Goal: Task Accomplishment & Management: Use online tool/utility

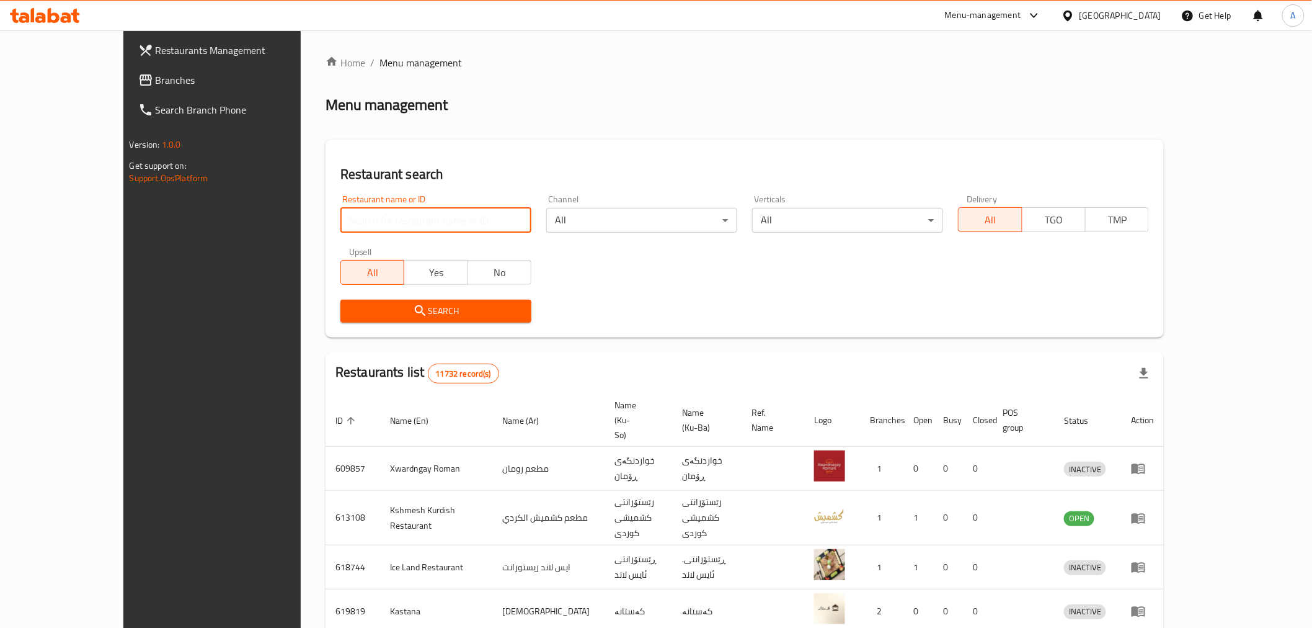
drag, startPoint x: 370, startPoint y: 224, endPoint x: 358, endPoint y: 224, distance: 11.8
click at [370, 224] on input "search" at bounding box center [435, 220] width 191 height 25
paste input "648266"
type input "648266"
click button "Search" at bounding box center [435, 311] width 191 height 23
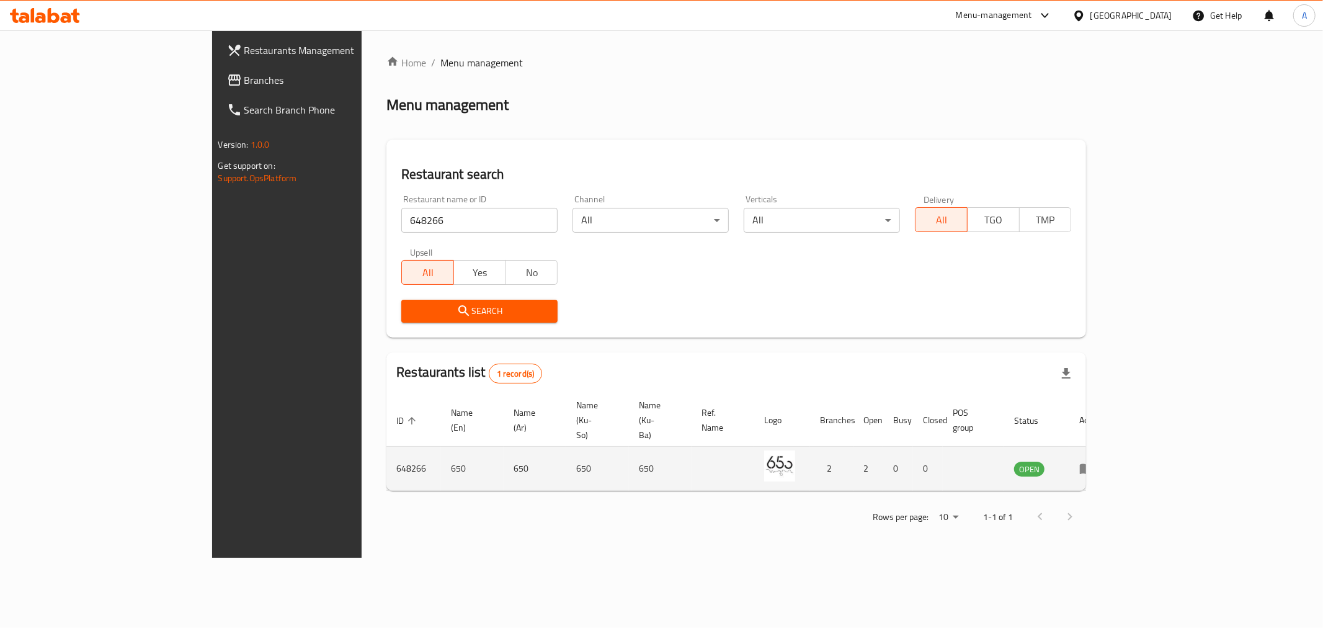
click at [1112, 450] on td "enhanced table" at bounding box center [1090, 469] width 43 height 44
click at [1112, 448] on td "enhanced table" at bounding box center [1090, 469] width 43 height 44
click at [1094, 461] on icon "enhanced table" at bounding box center [1086, 468] width 15 height 15
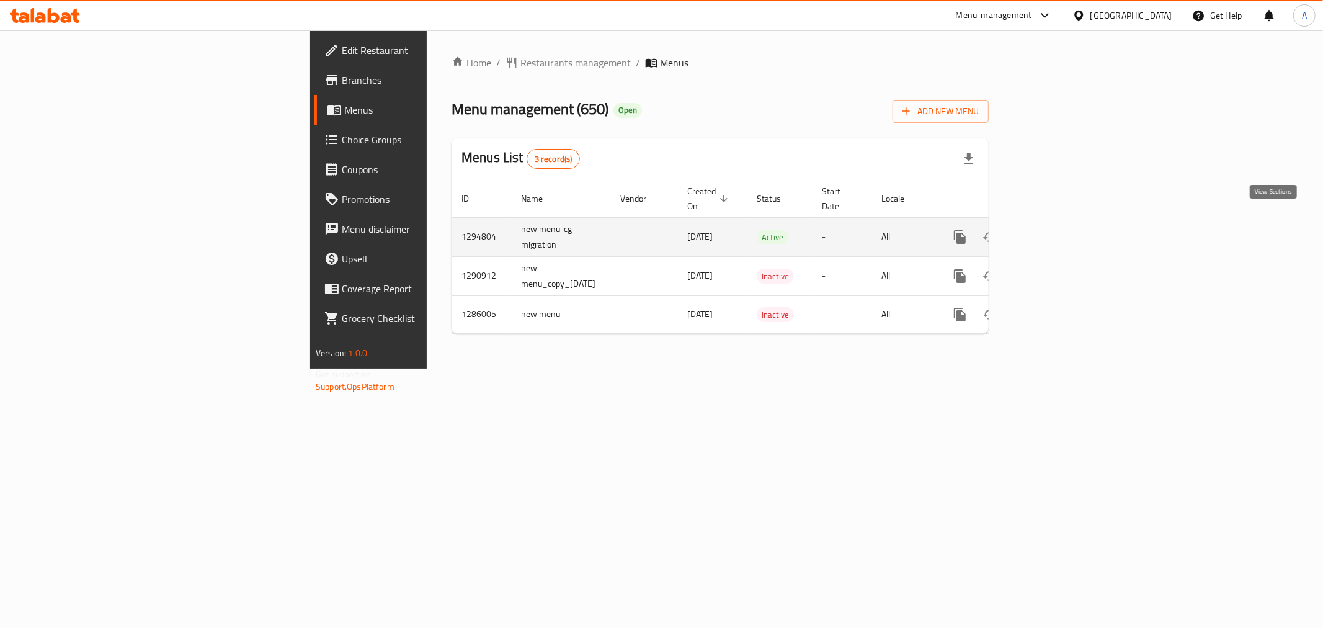
click at [1064, 233] on link "enhanced table" at bounding box center [1049, 237] width 30 height 30
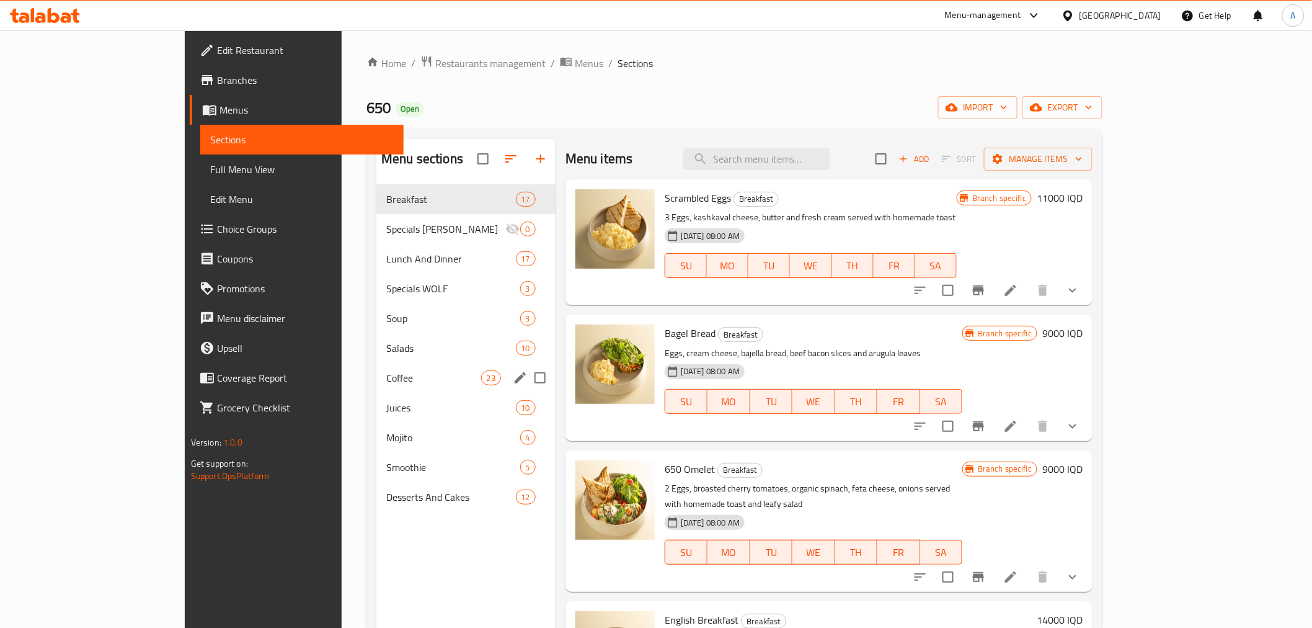
click at [376, 389] on div "Coffee 23" at bounding box center [465, 378] width 179 height 30
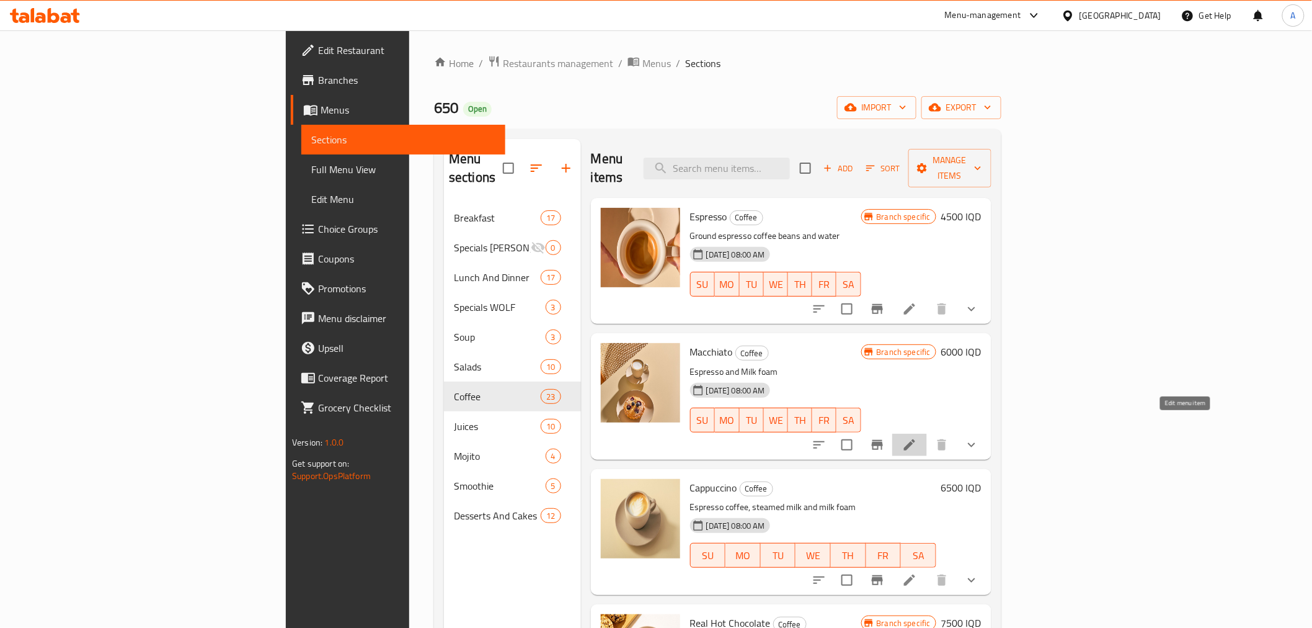
click at [917, 437] on icon at bounding box center [909, 444] width 15 height 15
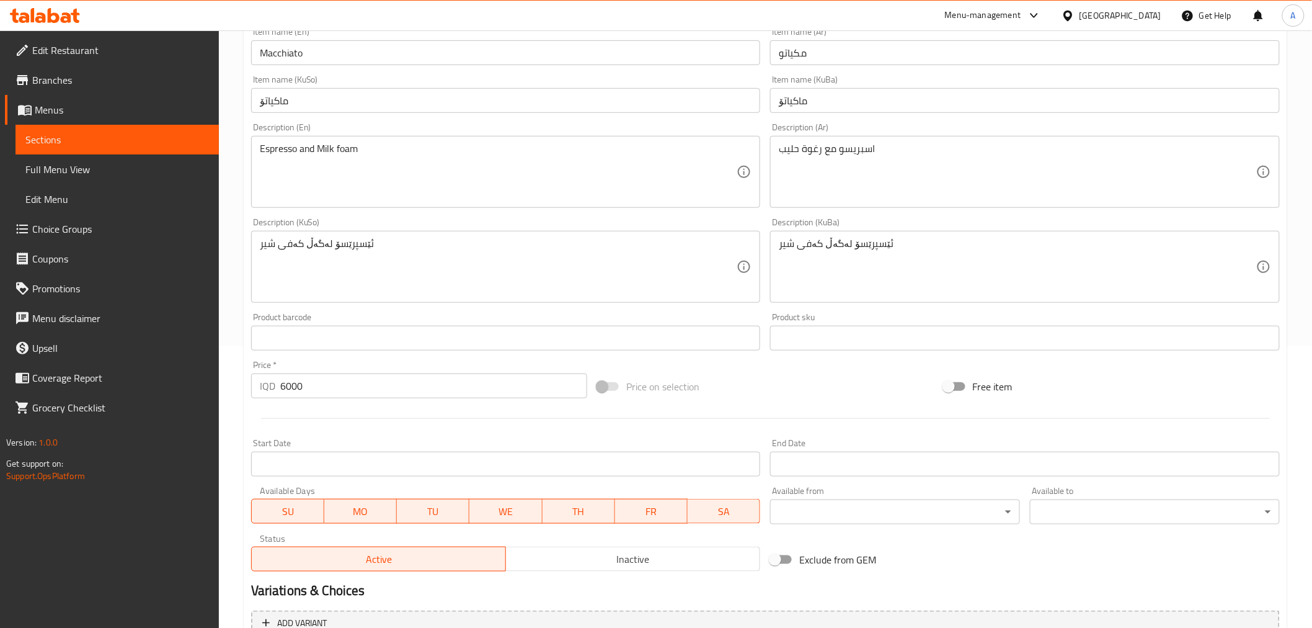
scroll to position [538, 0]
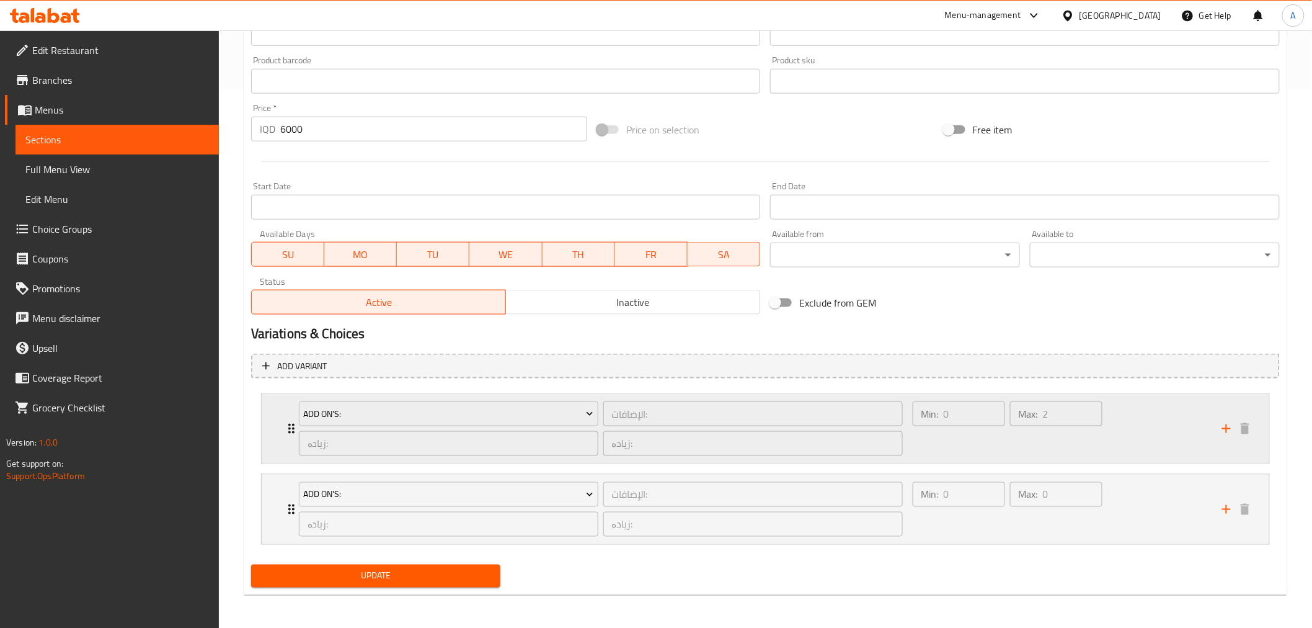
click at [983, 442] on div "Min: 0 ​" at bounding box center [958, 429] width 97 height 60
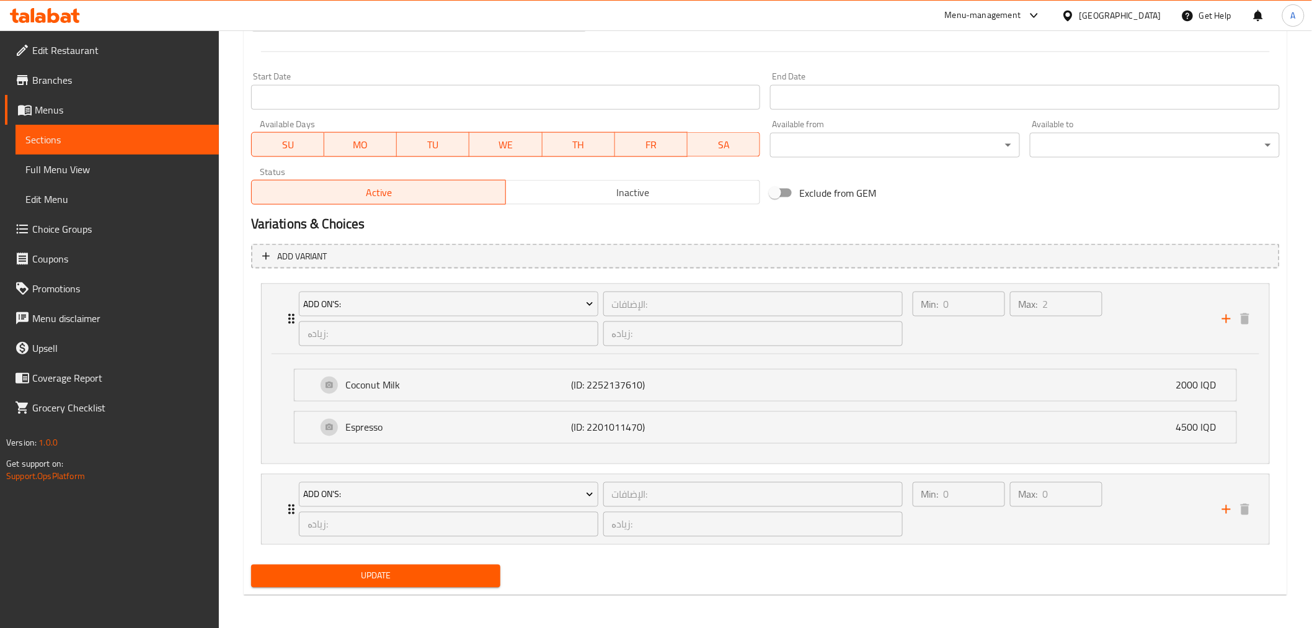
scroll to position [649, 0]
click at [956, 531] on div "Min: 0 ​" at bounding box center [958, 509] width 97 height 60
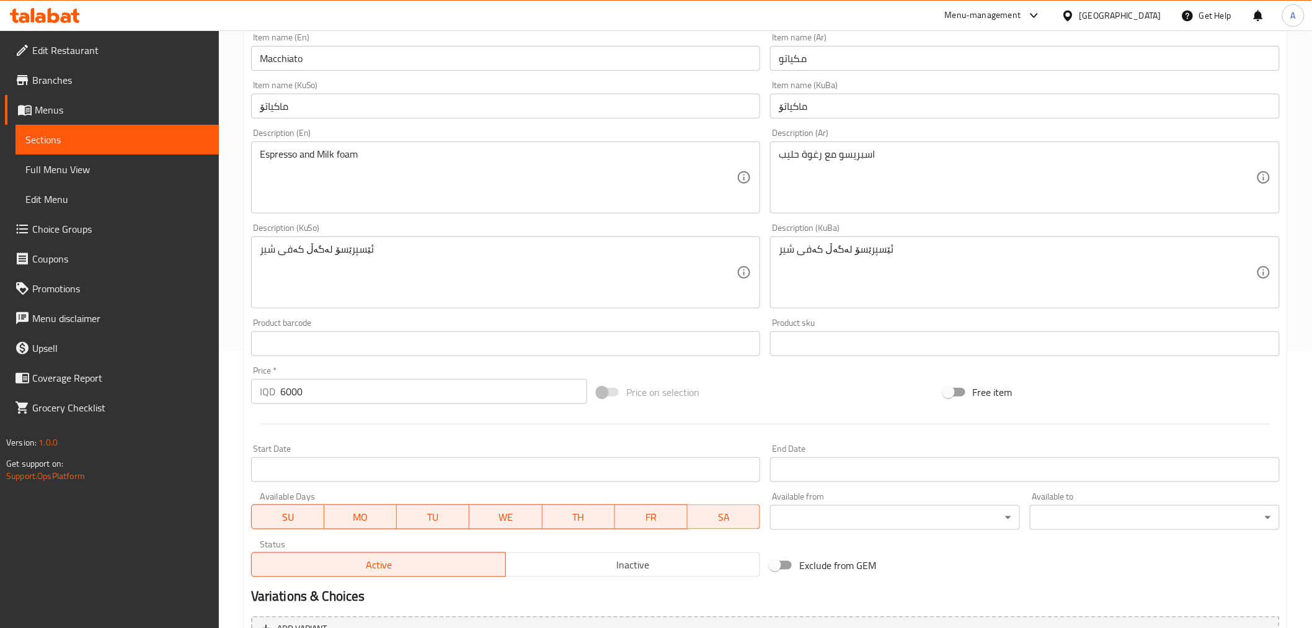
scroll to position [0, 0]
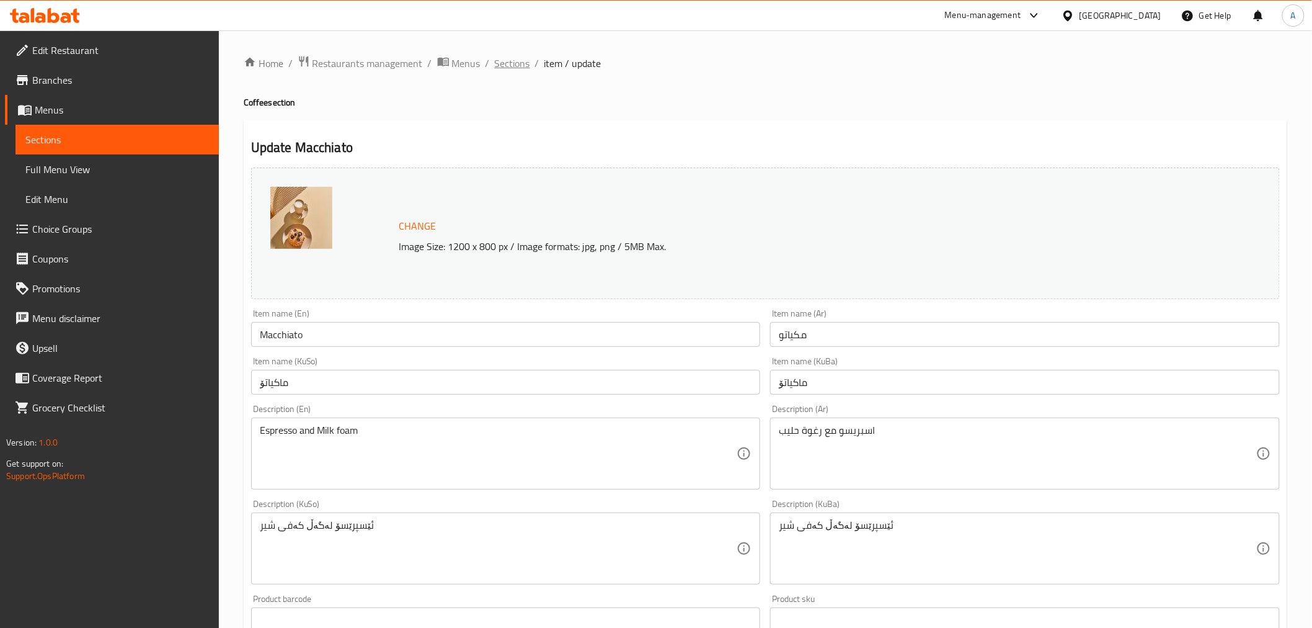
click at [517, 60] on span "Sections" at bounding box center [512, 63] width 35 height 15
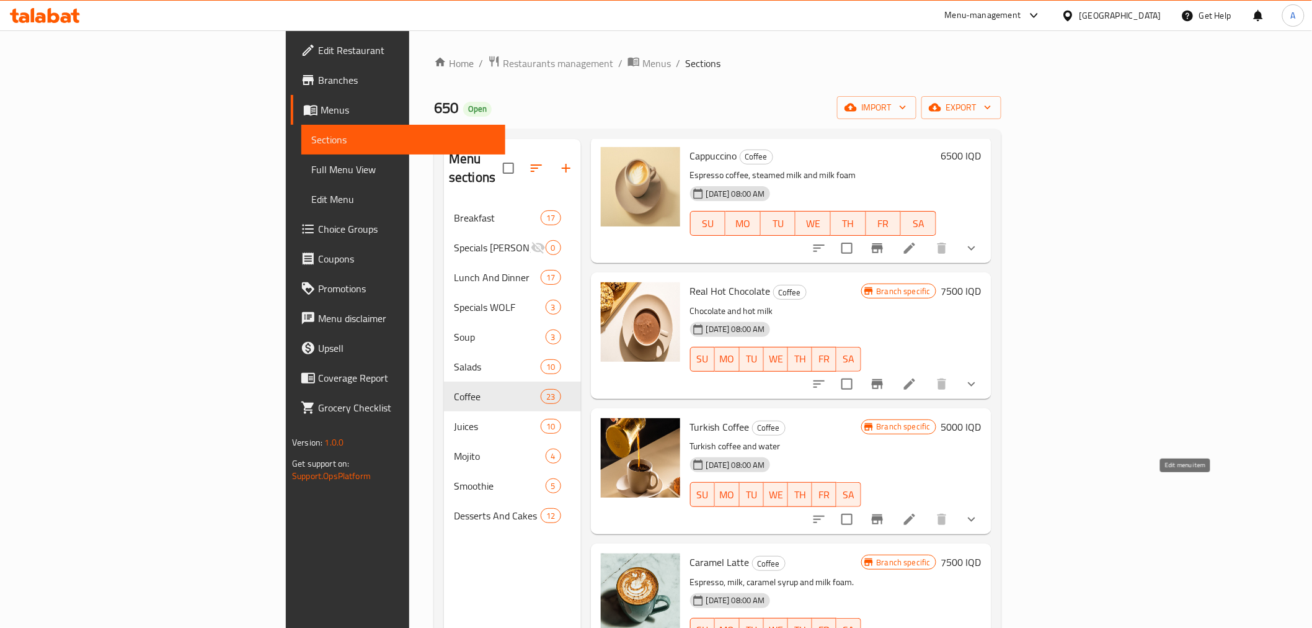
scroll to position [344, 0]
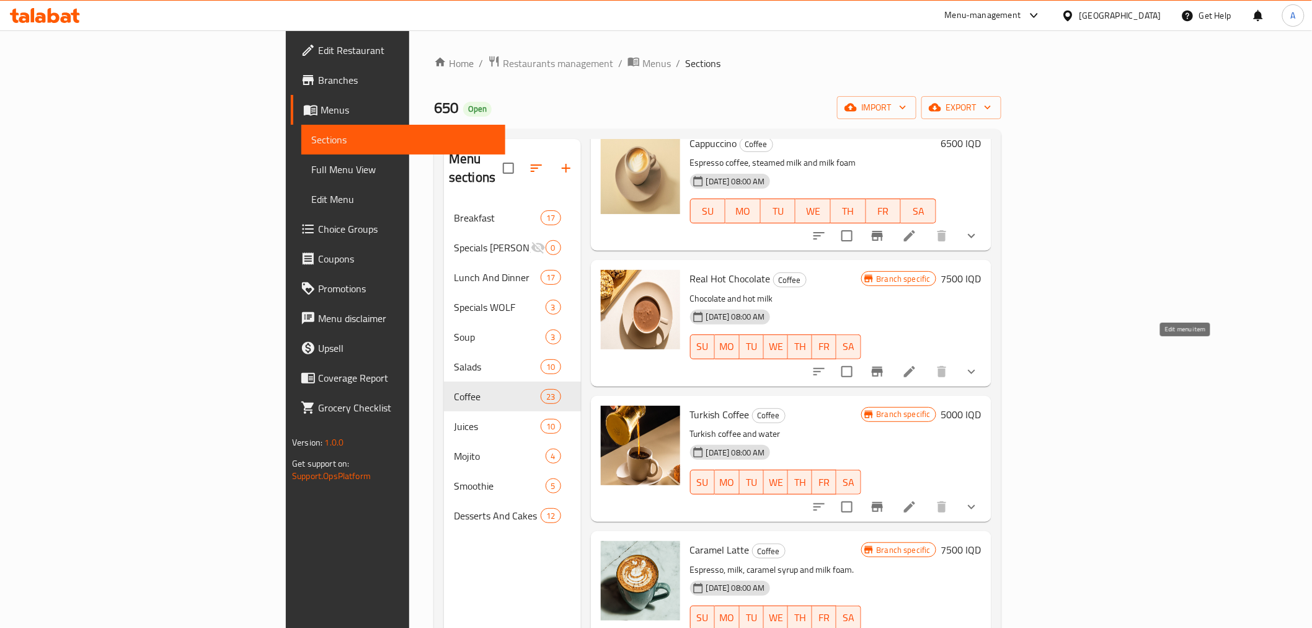
click at [917, 364] on icon at bounding box center [909, 371] width 15 height 15
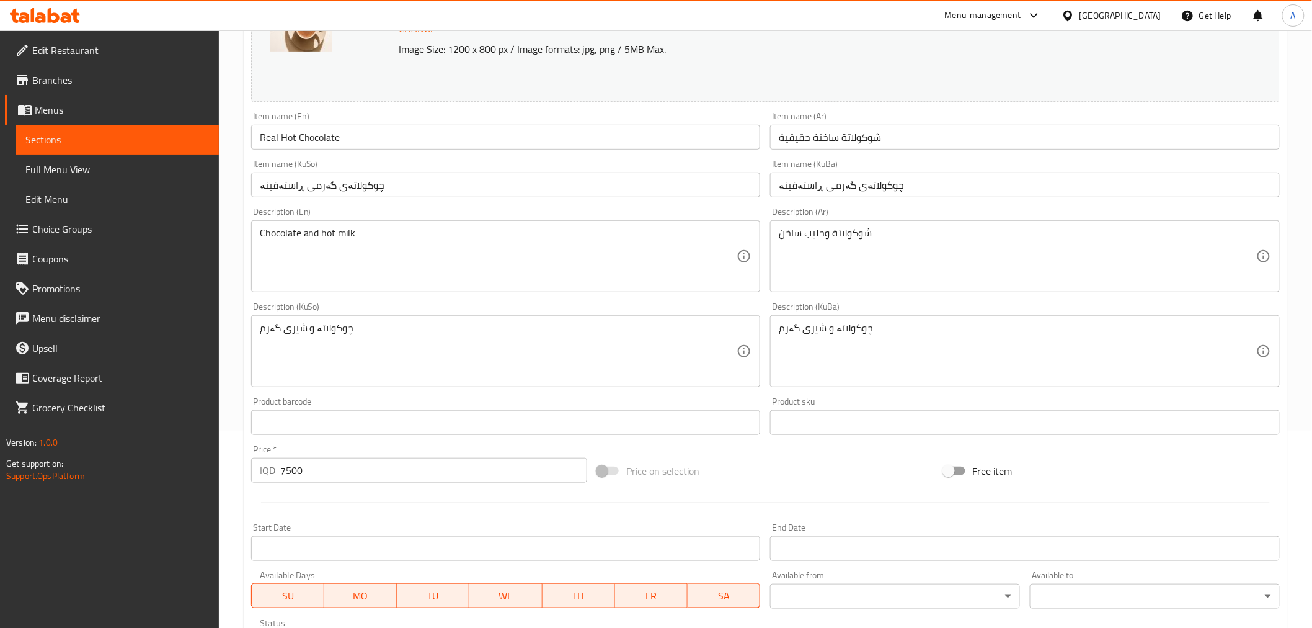
scroll to position [538, 0]
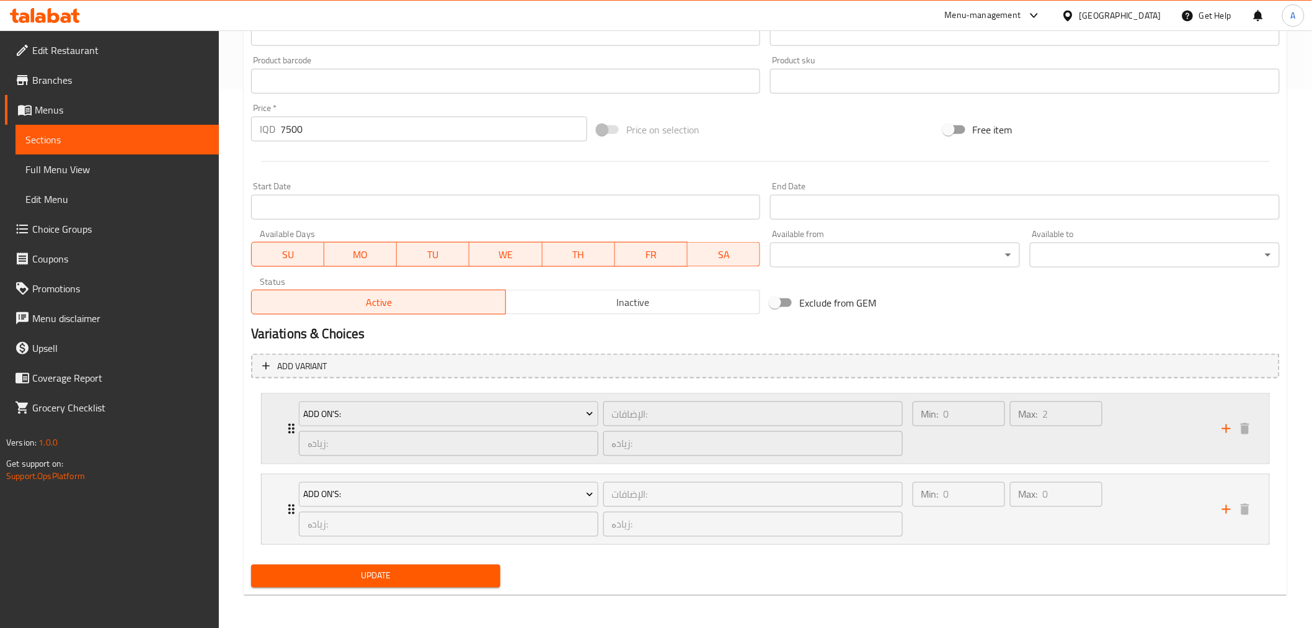
click at [972, 458] on div "Min: 0 ​ Max: 2 ​" at bounding box center [1008, 428] width 200 height 64
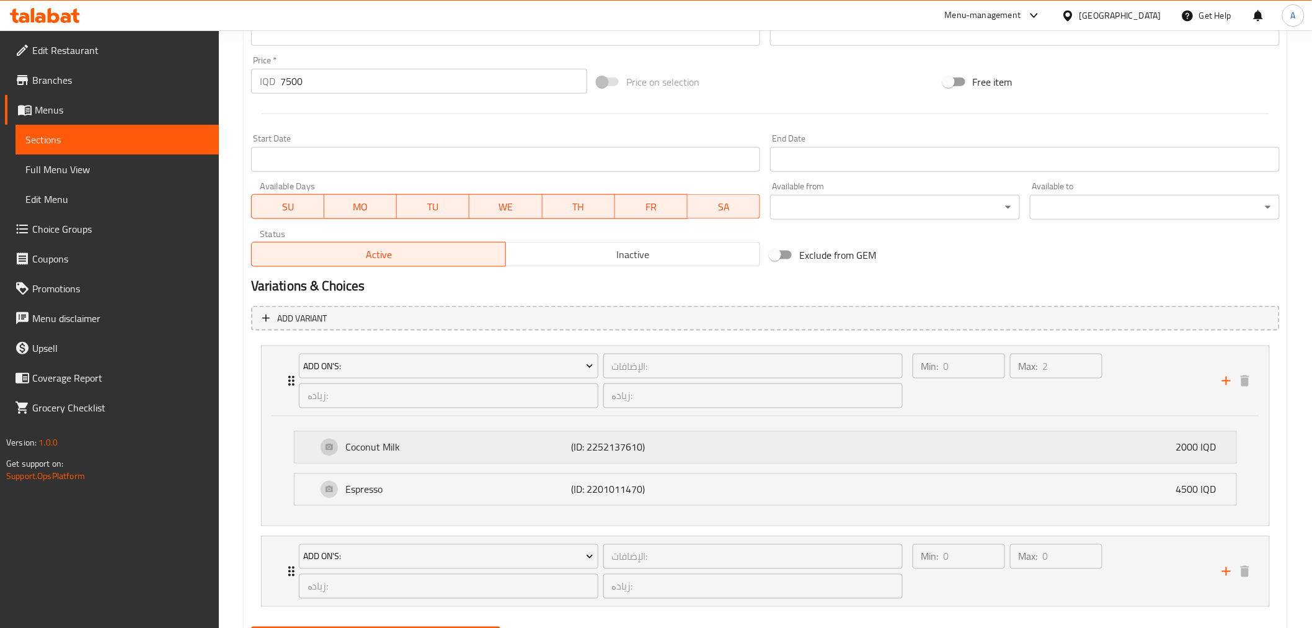
scroll to position [649, 0]
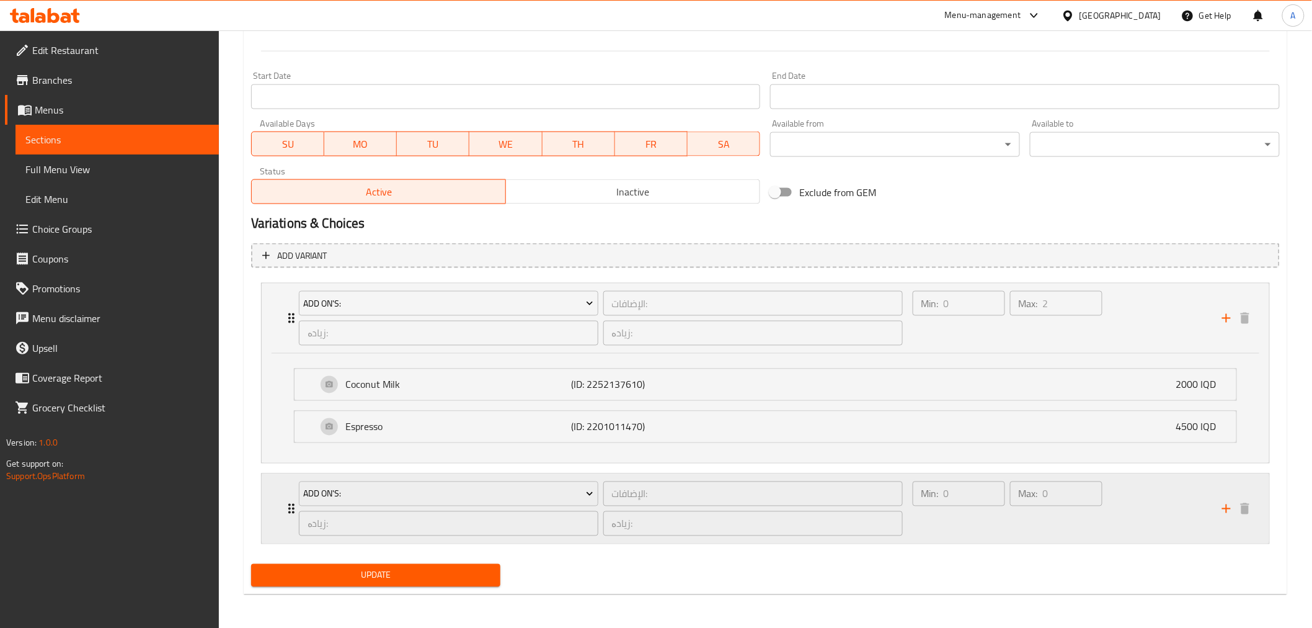
click at [964, 518] on div "Min: 0 ​" at bounding box center [958, 509] width 97 height 60
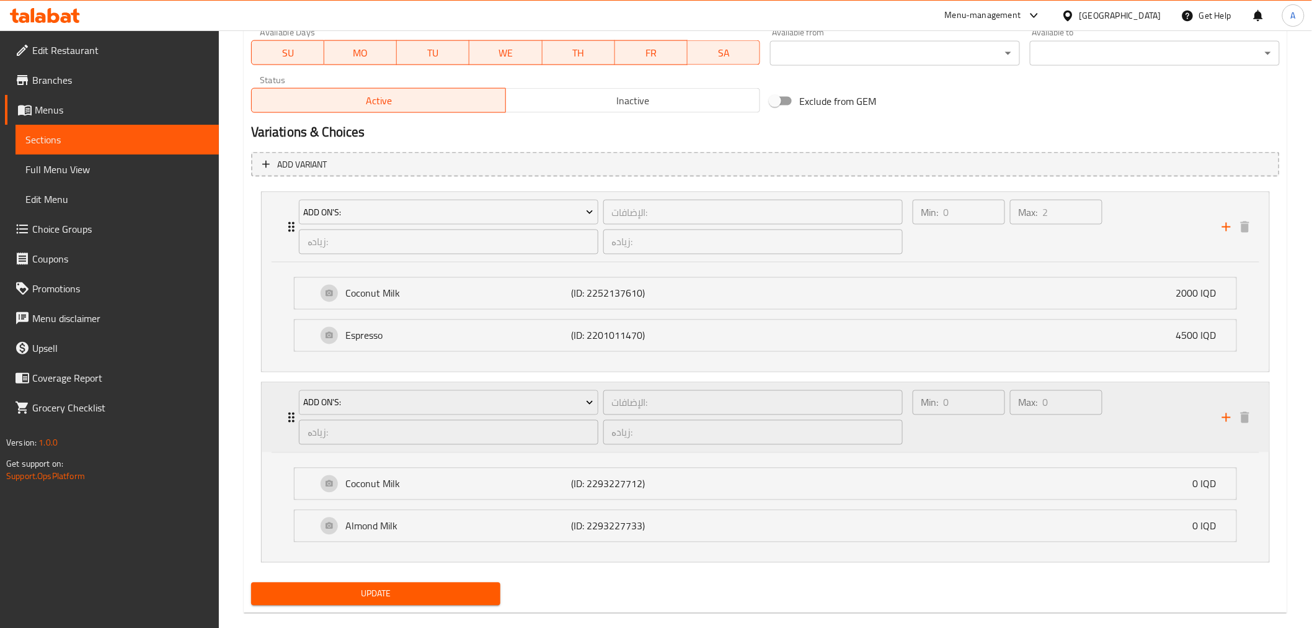
scroll to position [758, 0]
